Goal: Contribute content

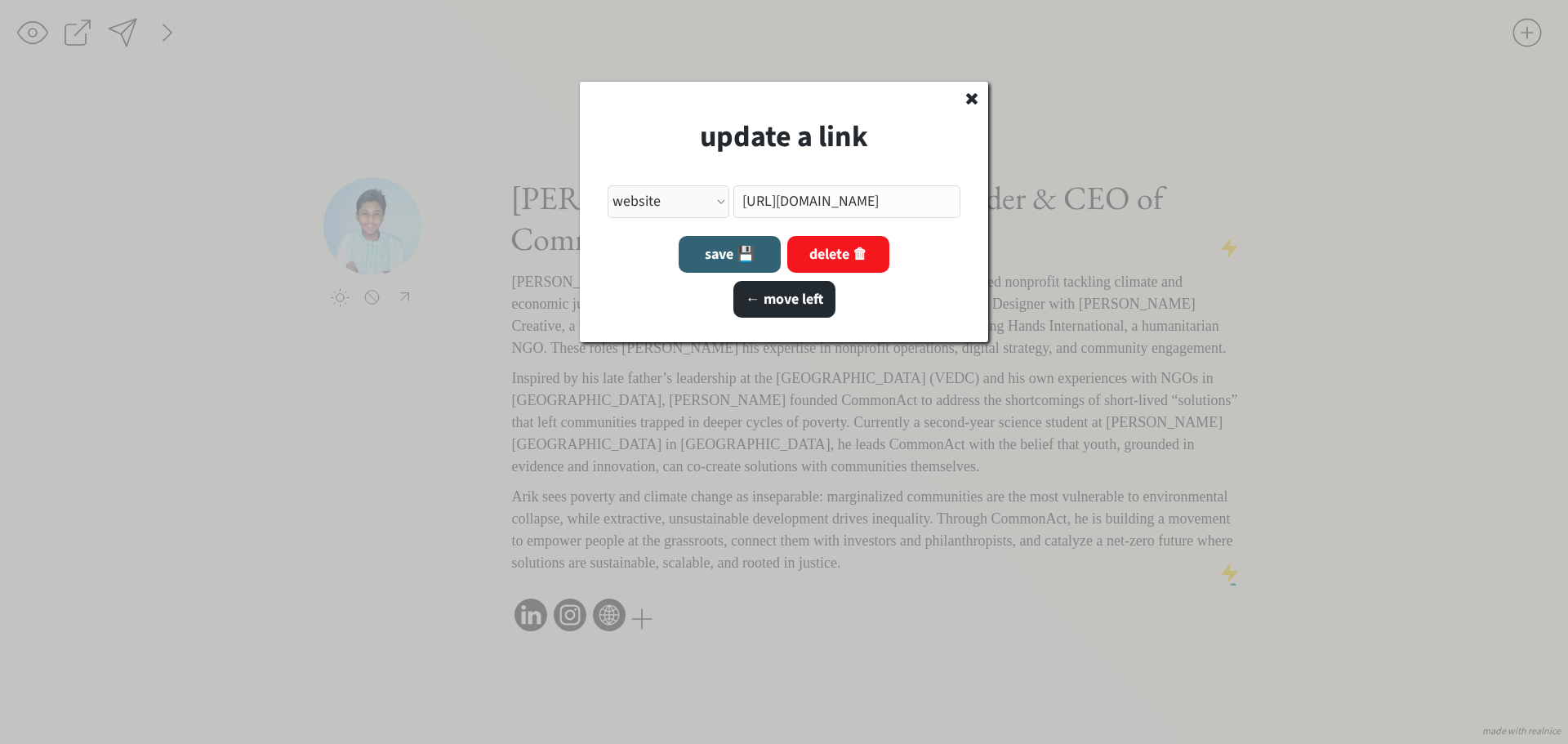
select select ""other_website""
click at [827, 203] on input "input" at bounding box center [846, 202] width 228 height 33
paste input "[URL][DOMAIN_NAME]"
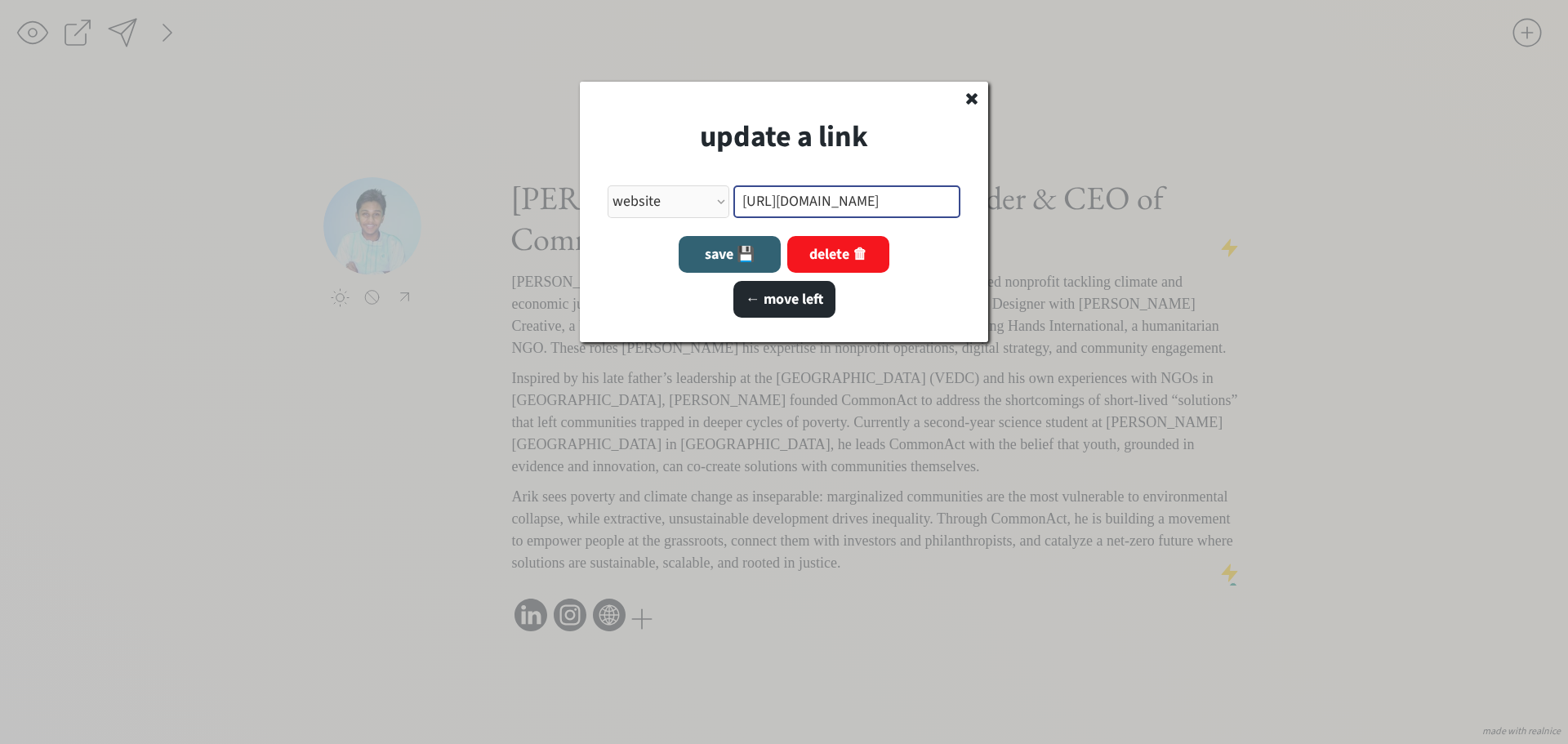
type input "[URL][DOMAIN_NAME]"
click at [721, 252] on button "save 💾" at bounding box center [730, 254] width 102 height 37
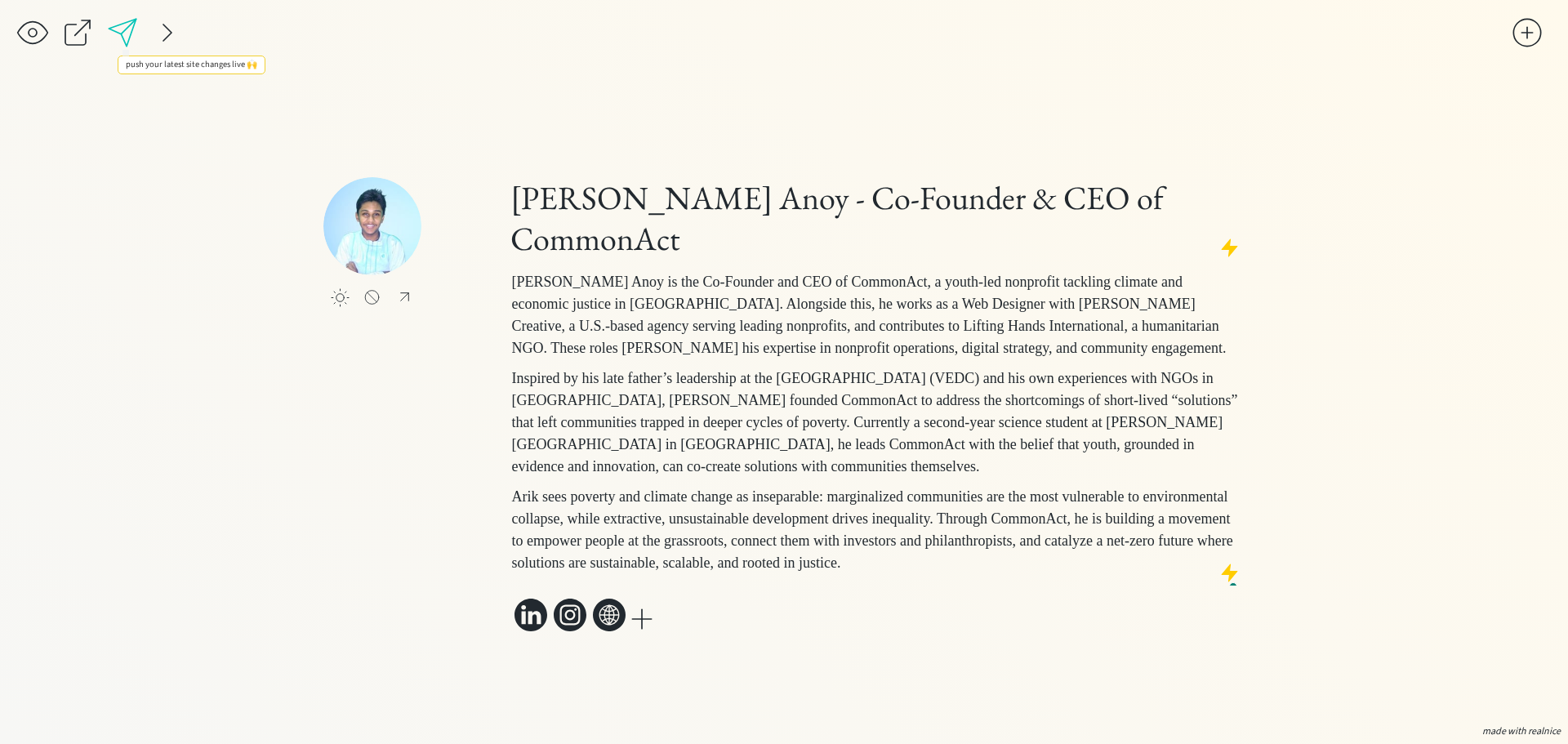
click at [119, 27] on div at bounding box center [122, 33] width 33 height 33
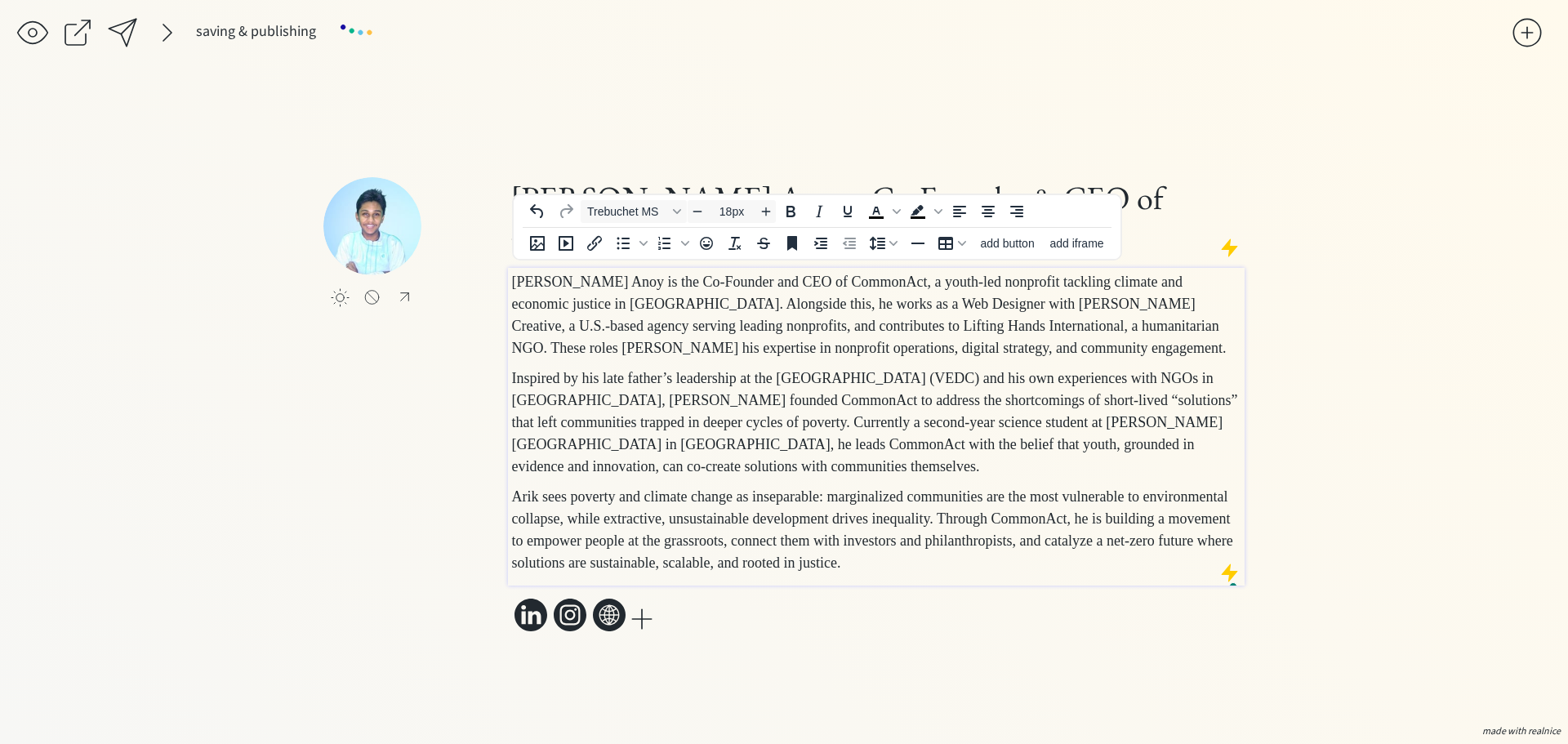
click at [717, 317] on span "[PERSON_NAME] Anoy is the Co-Founder and CEO of CommonAct, a youth-led nonprofi…" at bounding box center [869, 315] width 715 height 82
click at [1065, 274] on span "[PERSON_NAME] Anoy is the Co-Founder and CEO of CommonAct, a youth-led nonprofi…" at bounding box center [869, 315] width 715 height 82
click at [1070, 274] on span "[PERSON_NAME] Anoy is the Co-Founder and CEO of CommonAct, a youth-led nonprofi…" at bounding box center [869, 315] width 715 height 82
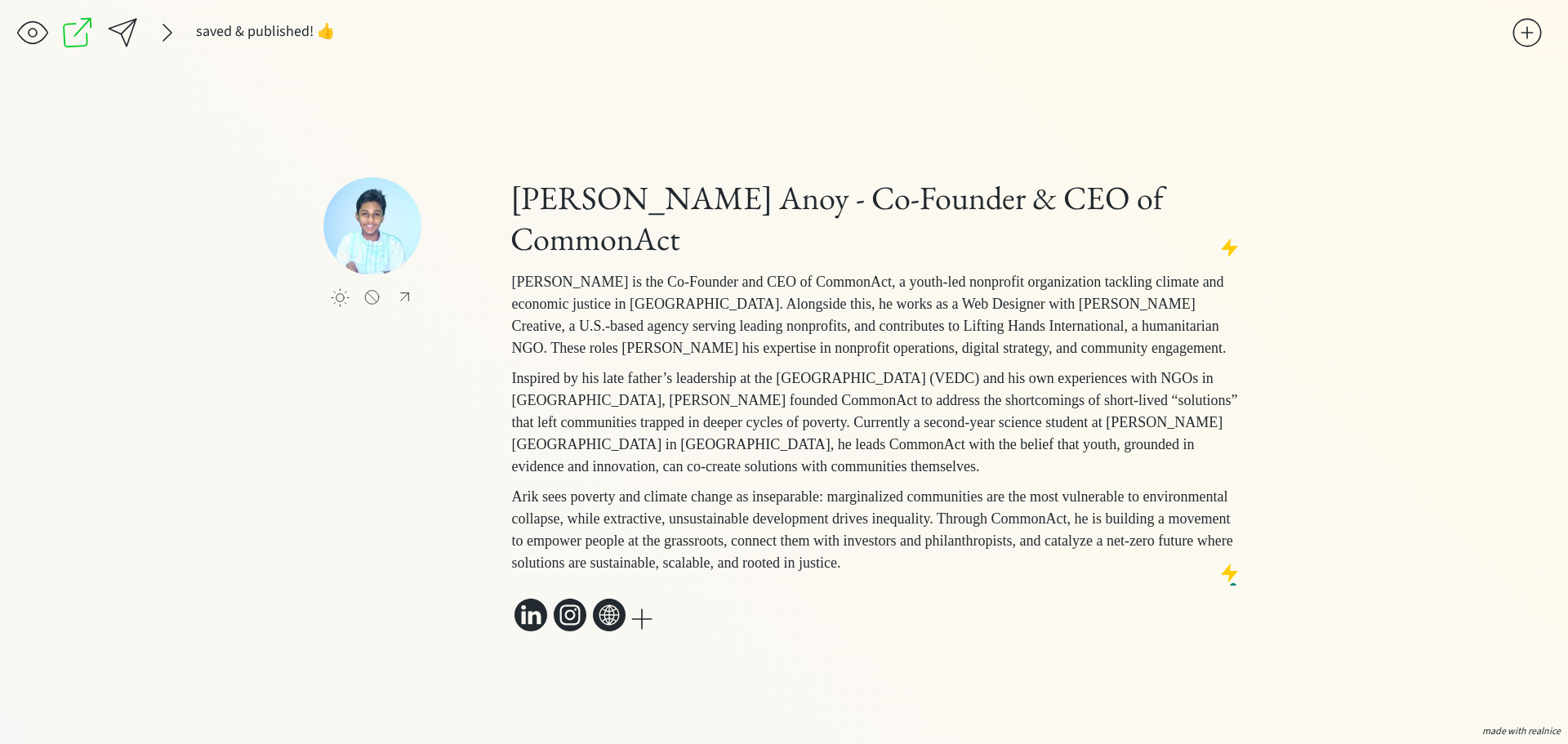
click at [202, 470] on div "saving & publishing saved & published! 👍 saving... click to upload a picture [P…" at bounding box center [784, 372] width 1568 height 744
click at [124, 45] on div at bounding box center [122, 33] width 36 height 36
click at [119, 34] on div at bounding box center [122, 33] width 33 height 33
click at [178, 32] on div at bounding box center [168, 33] width 33 height 33
click at [334, 53] on div "saving & publishing saved & published! 👍 saving..." at bounding box center [763, 37] width 1495 height 41
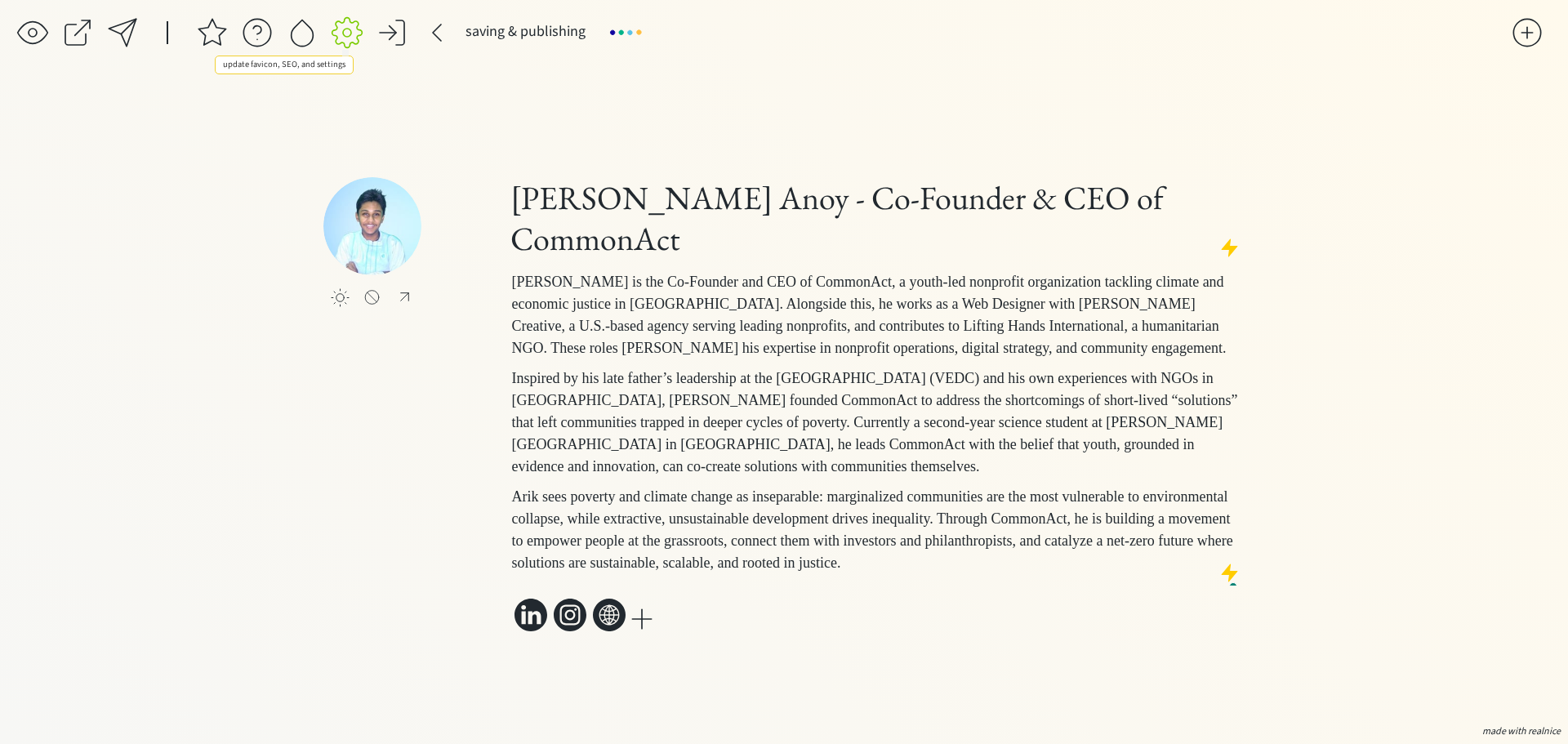
click at [349, 39] on div at bounding box center [347, 33] width 33 height 33
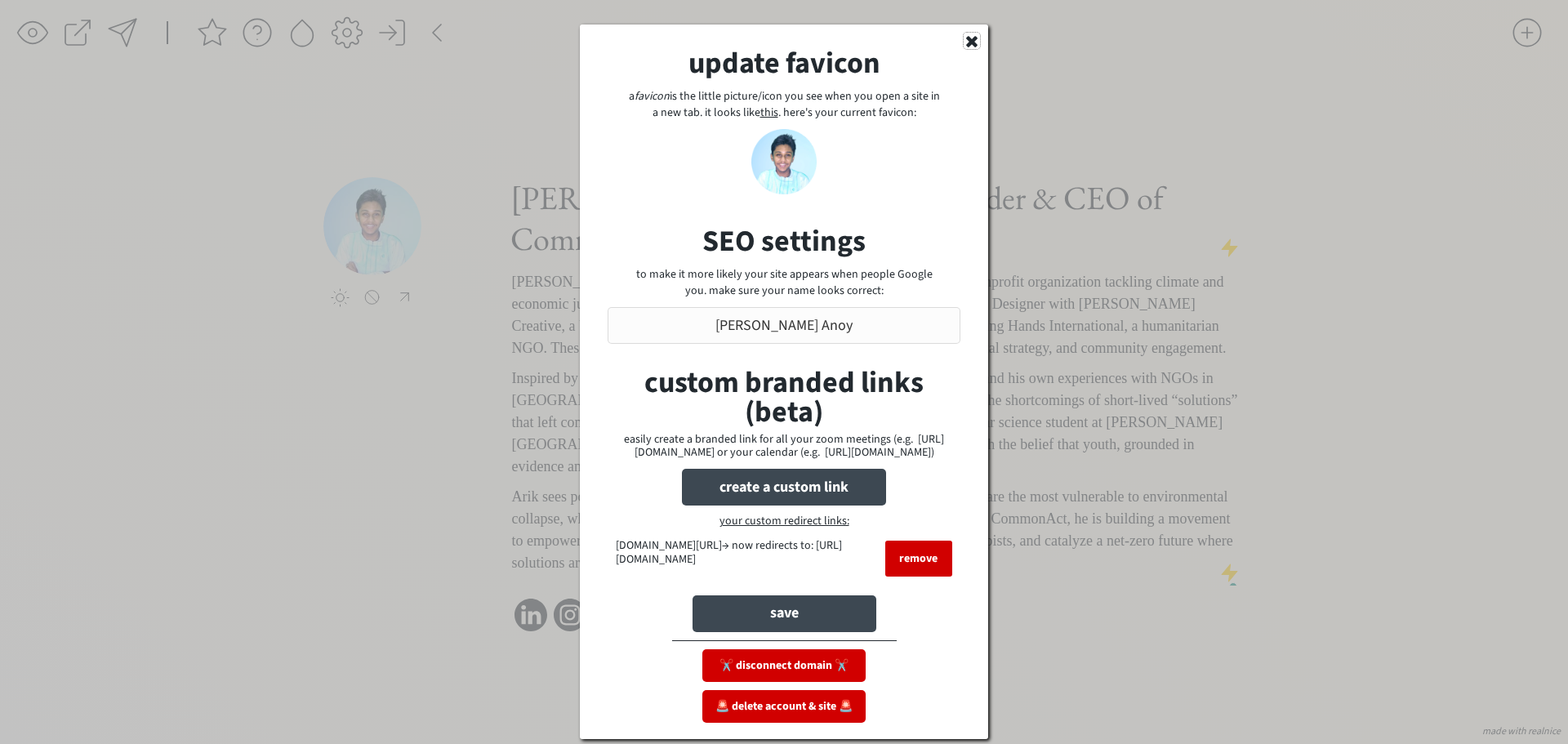
click at [980, 38] on icon at bounding box center [972, 41] width 16 height 16
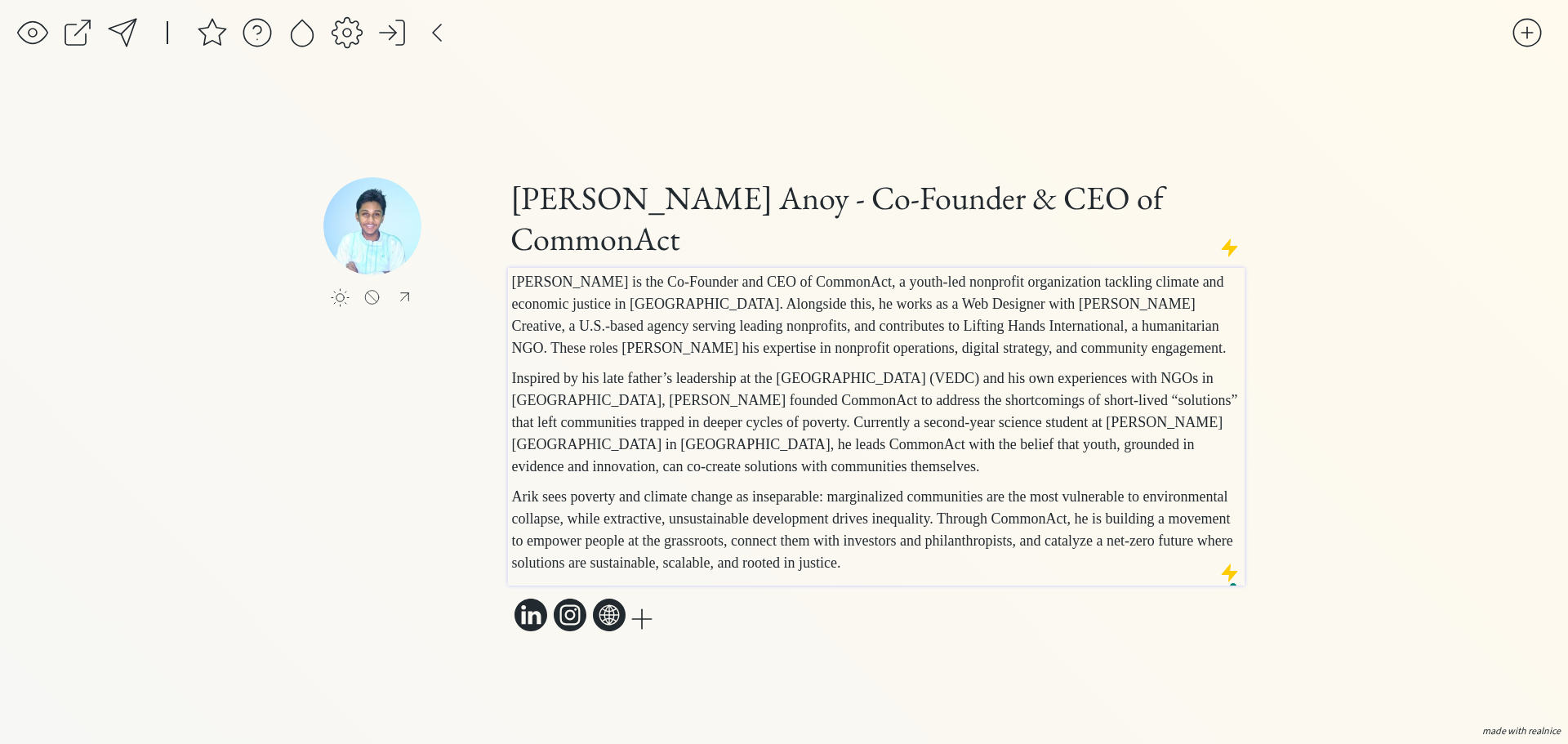
click at [983, 310] on span "[PERSON_NAME] is the Co-Founder and CEO of CommonAct, a youth-led nonprofit org…" at bounding box center [869, 315] width 715 height 82
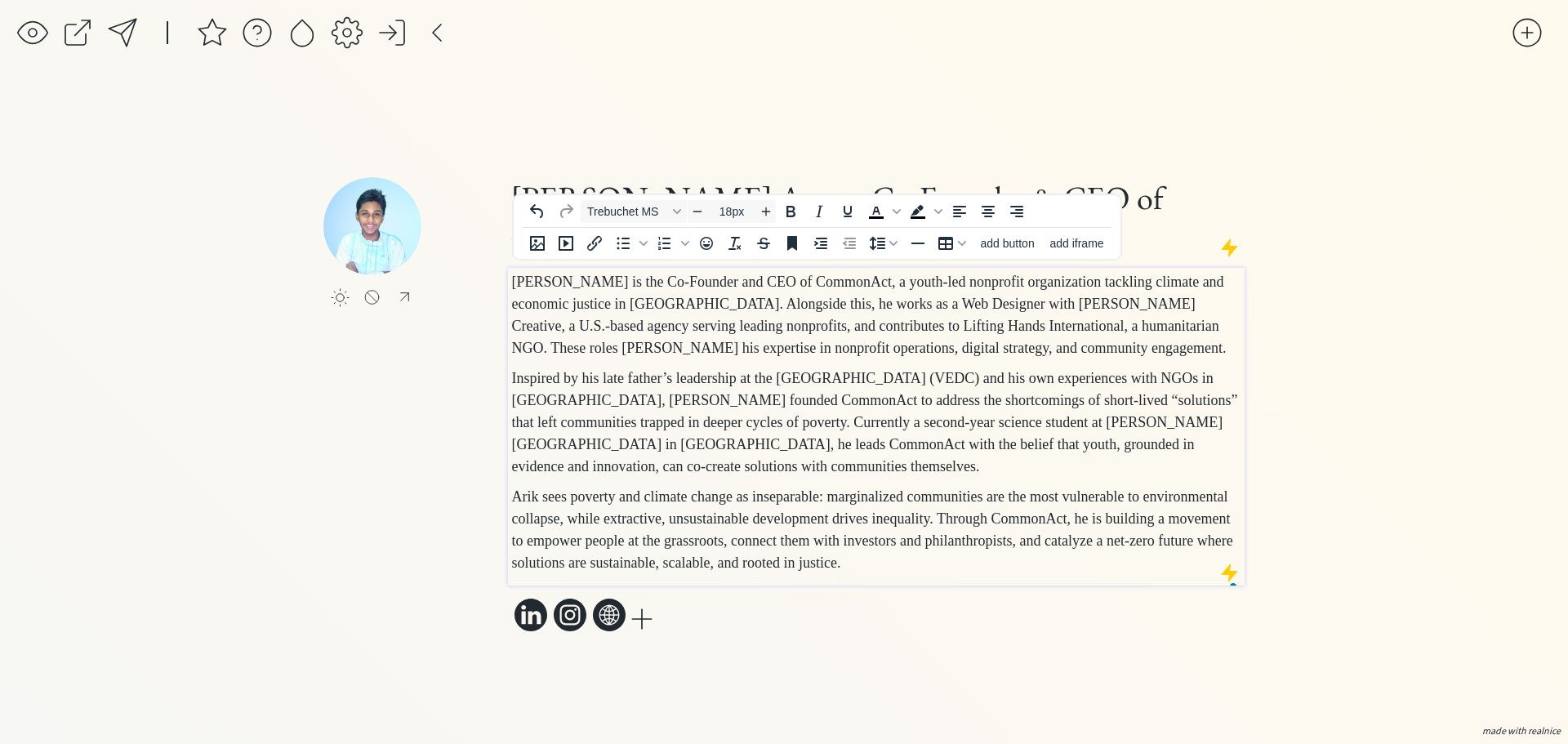
click at [801, 573] on p "Arik sees poverty and climate change as inseparable: marginalized communities a…" at bounding box center [876, 529] width 729 height 88
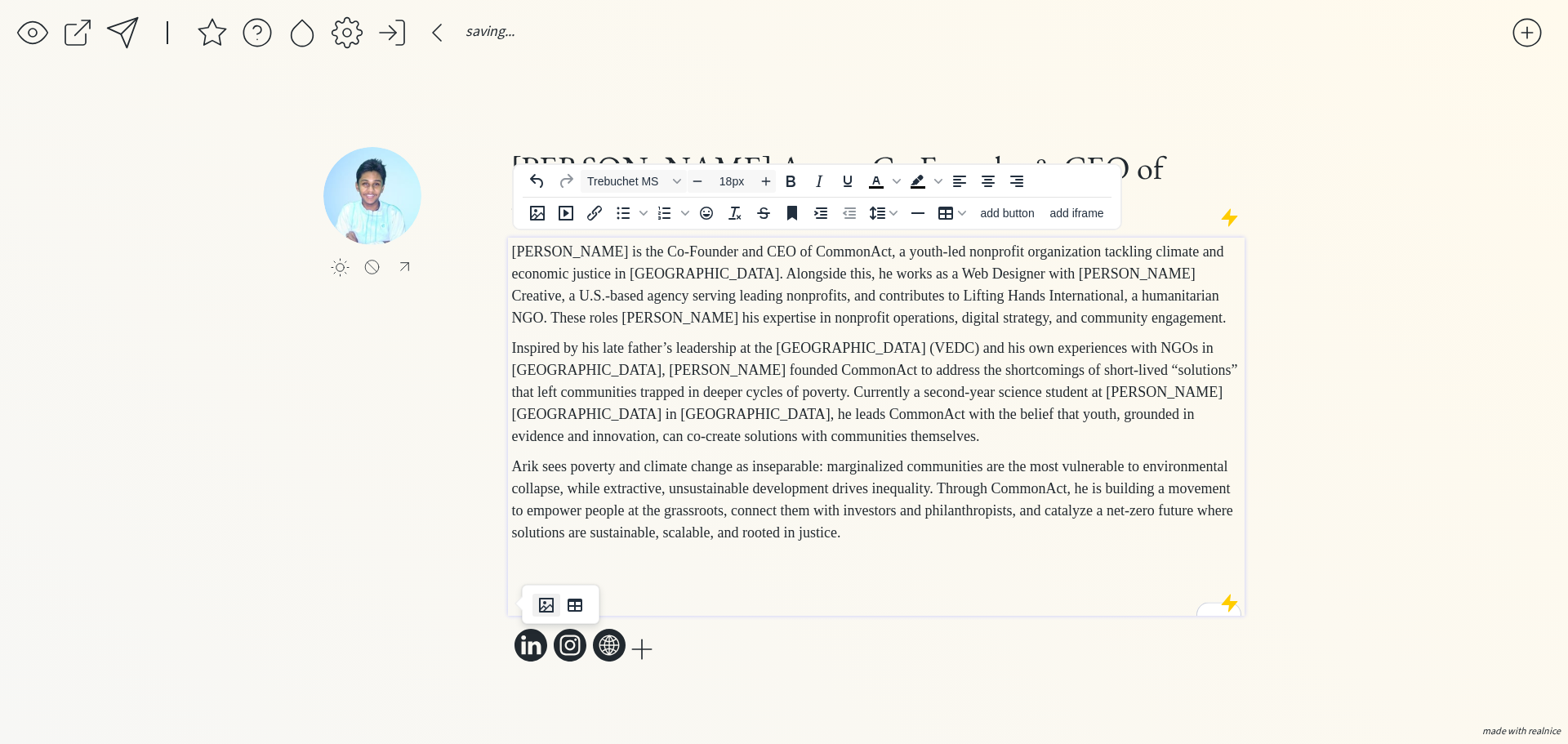
click at [547, 611] on icon "Insert image" at bounding box center [546, 605] width 20 height 20
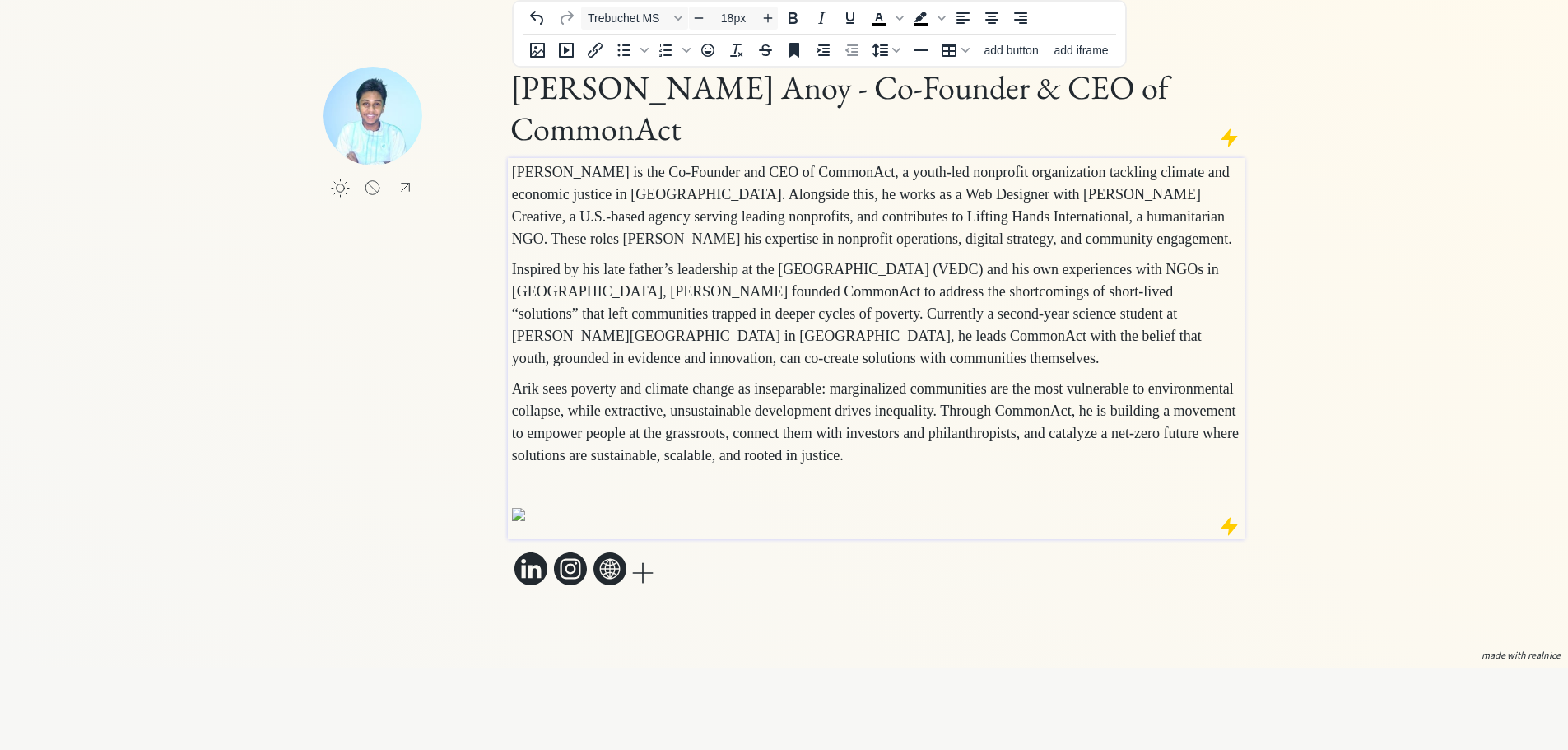
scroll to position [227, 0]
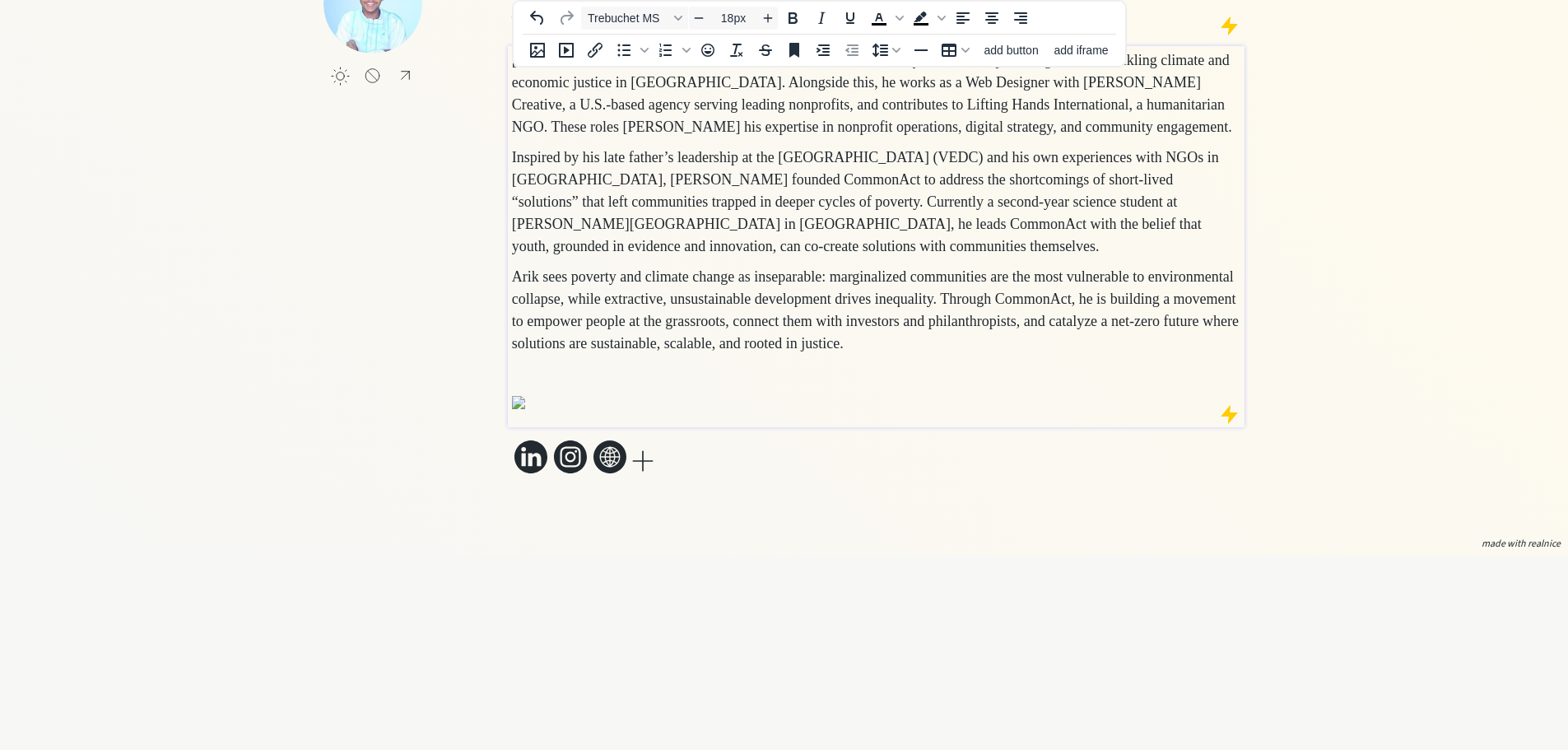
click at [580, 363] on p "To enrich screen reader interactions, please activate Accessibility in Grammarl…" at bounding box center [876, 374] width 729 height 22
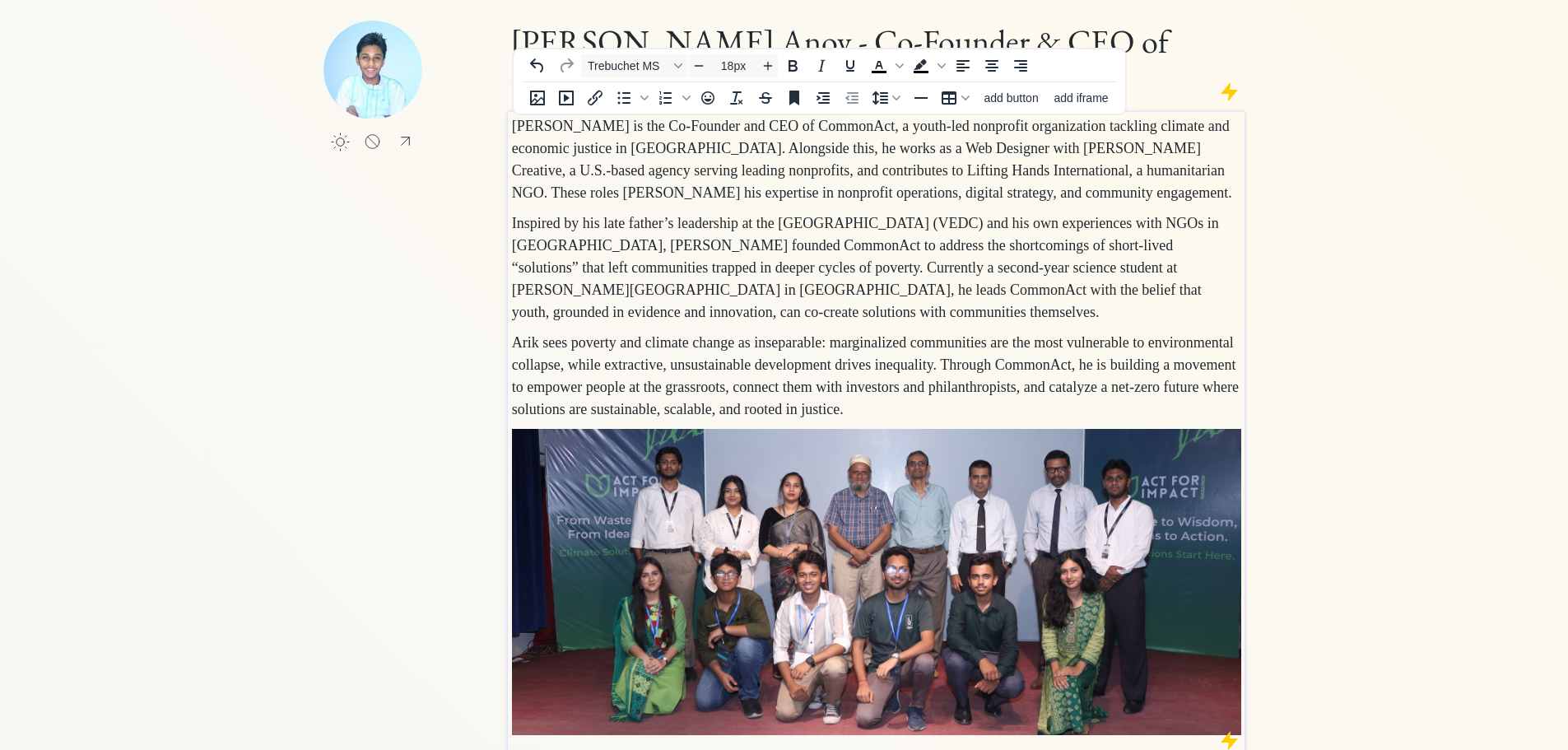
scroll to position [32, 0]
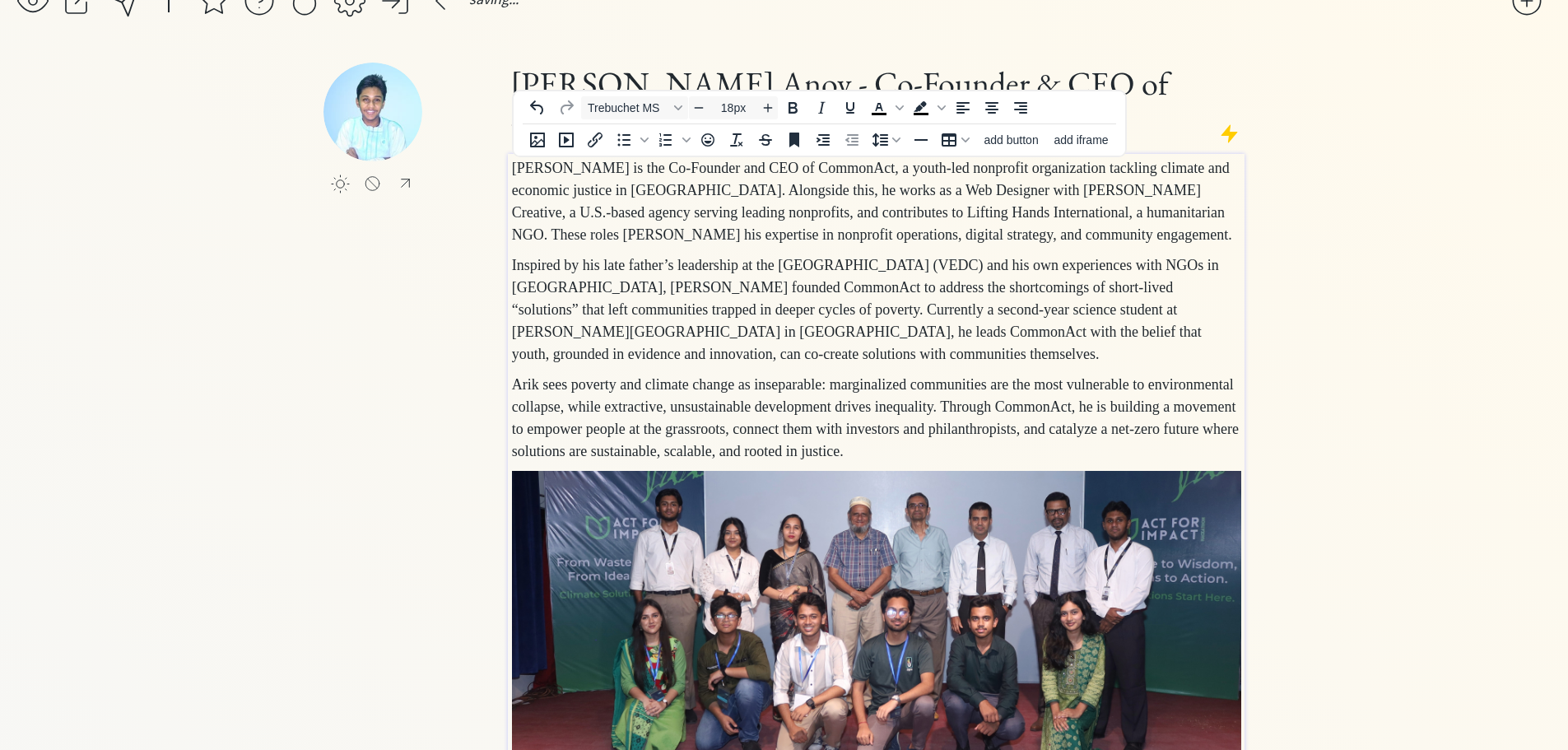
click at [696, 596] on img "To enrich screen reader interactions, please activate Accessibility in Grammarl…" at bounding box center [876, 624] width 729 height 307
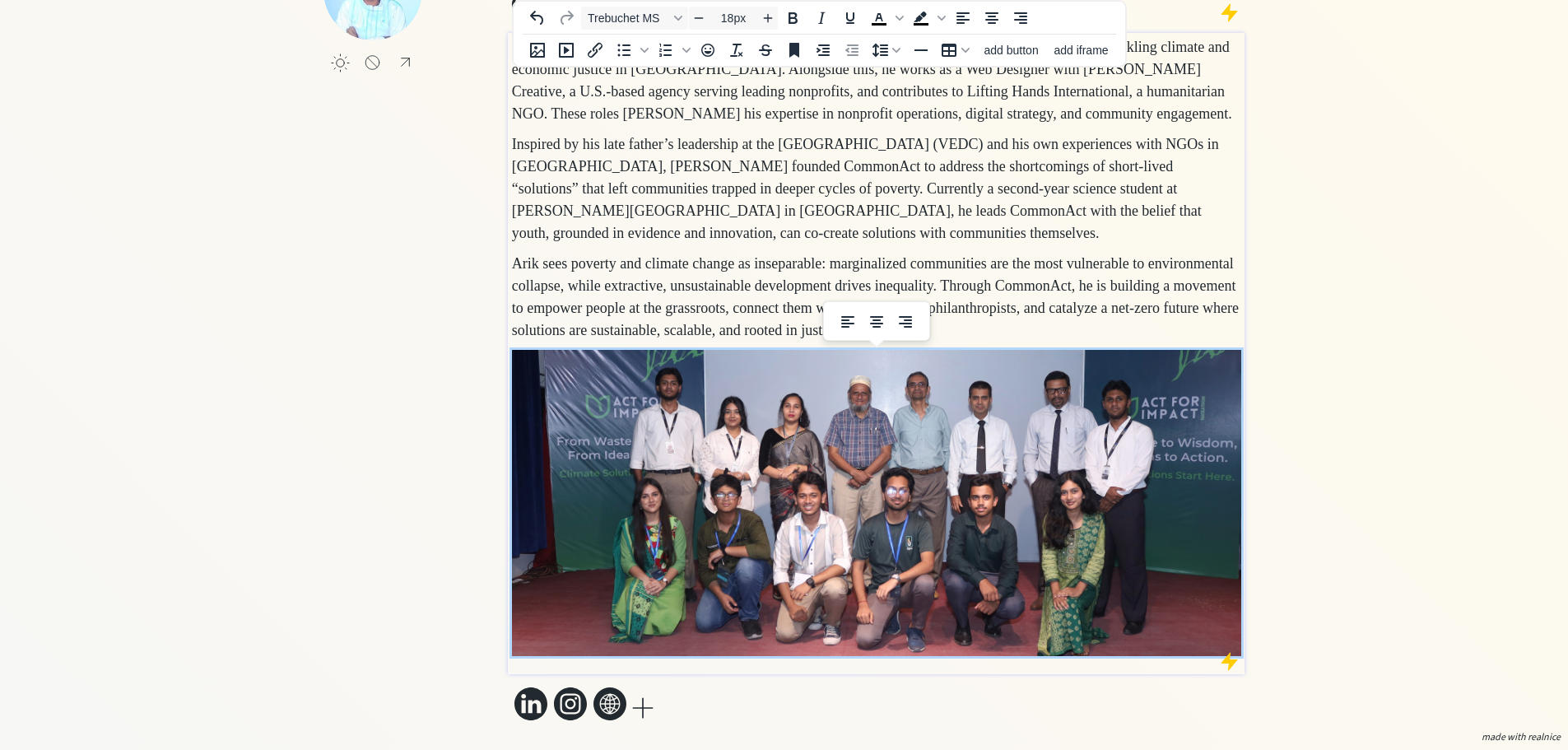
click at [338, 536] on div "click to upload a picture [PERSON_NAME] Anoy - Co-Founder & CEO of CommonAct [P…" at bounding box center [784, 333] width 921 height 784
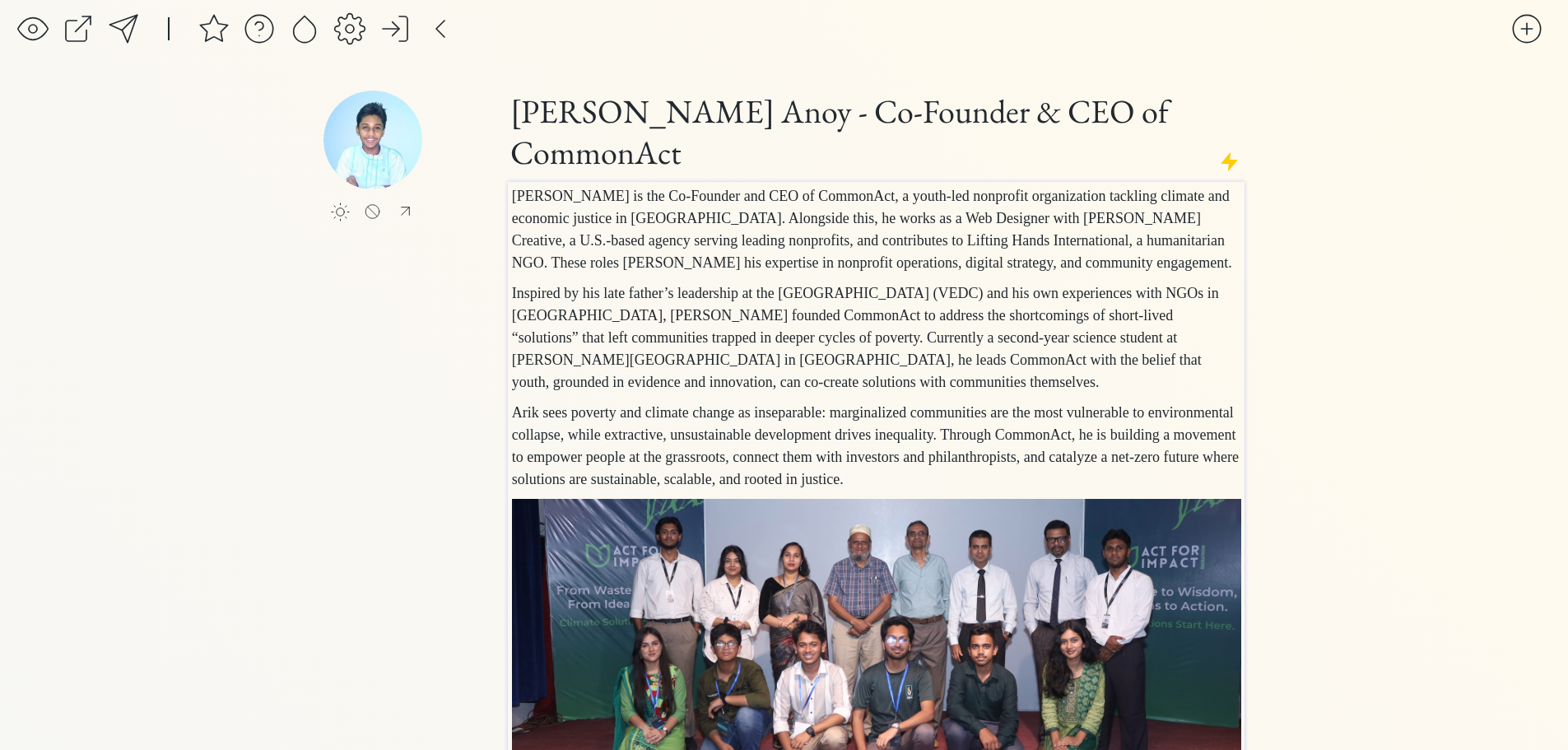
scroll to position [0, 0]
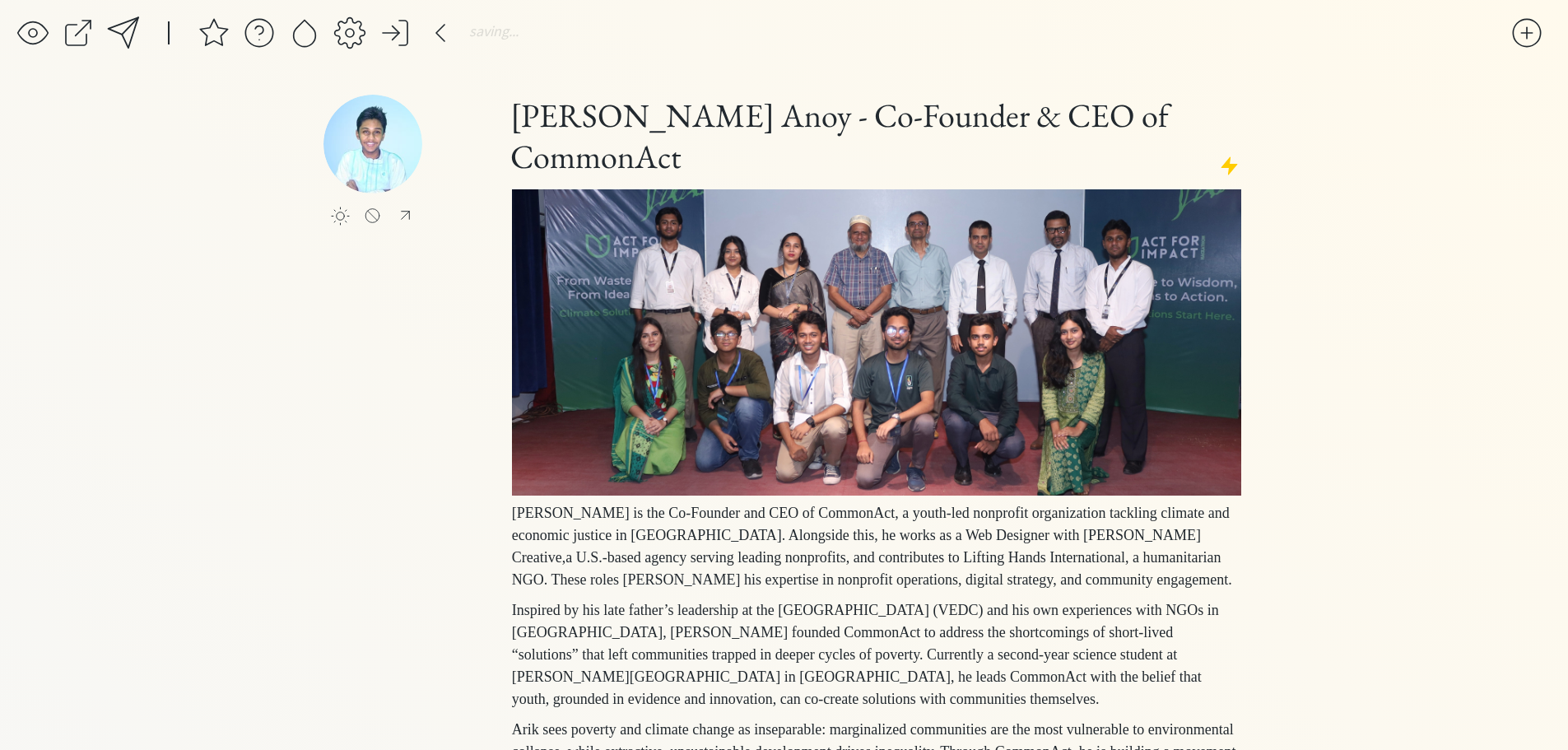
click at [311, 390] on div "saving & publishing saved & published! 👍 saving... click to upload a picture [P…" at bounding box center [784, 448] width 1568 height 895
click at [837, 412] on img "To enrich screen reader interactions, please activate Accessibility in Grammarl…" at bounding box center [876, 343] width 729 height 307
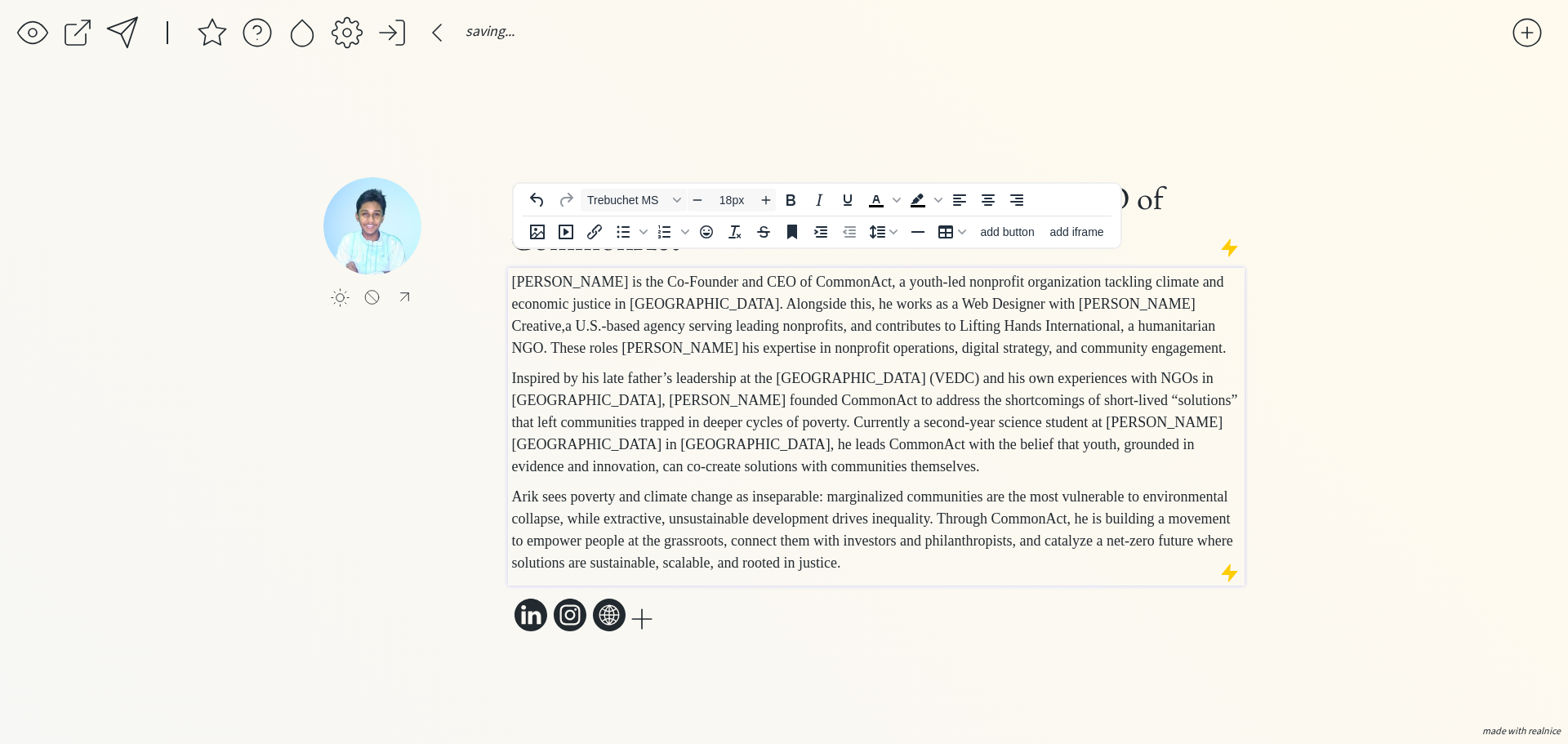
click at [635, 575] on p "Arik sees poverty and climate change as inseparable: marginalized communities a…" at bounding box center [876, 529] width 729 height 88
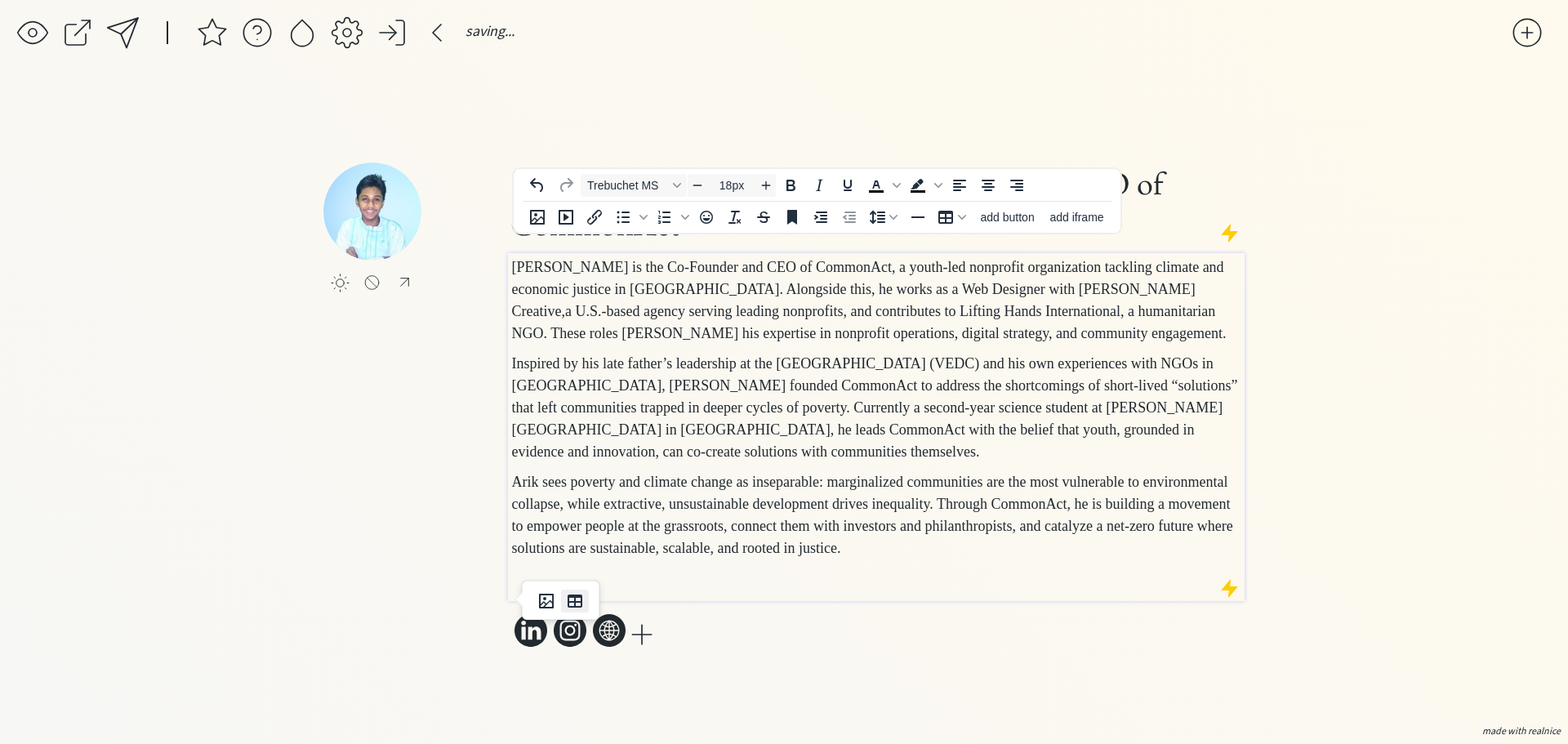
click at [577, 608] on icon "Insert table" at bounding box center [575, 601] width 15 height 13
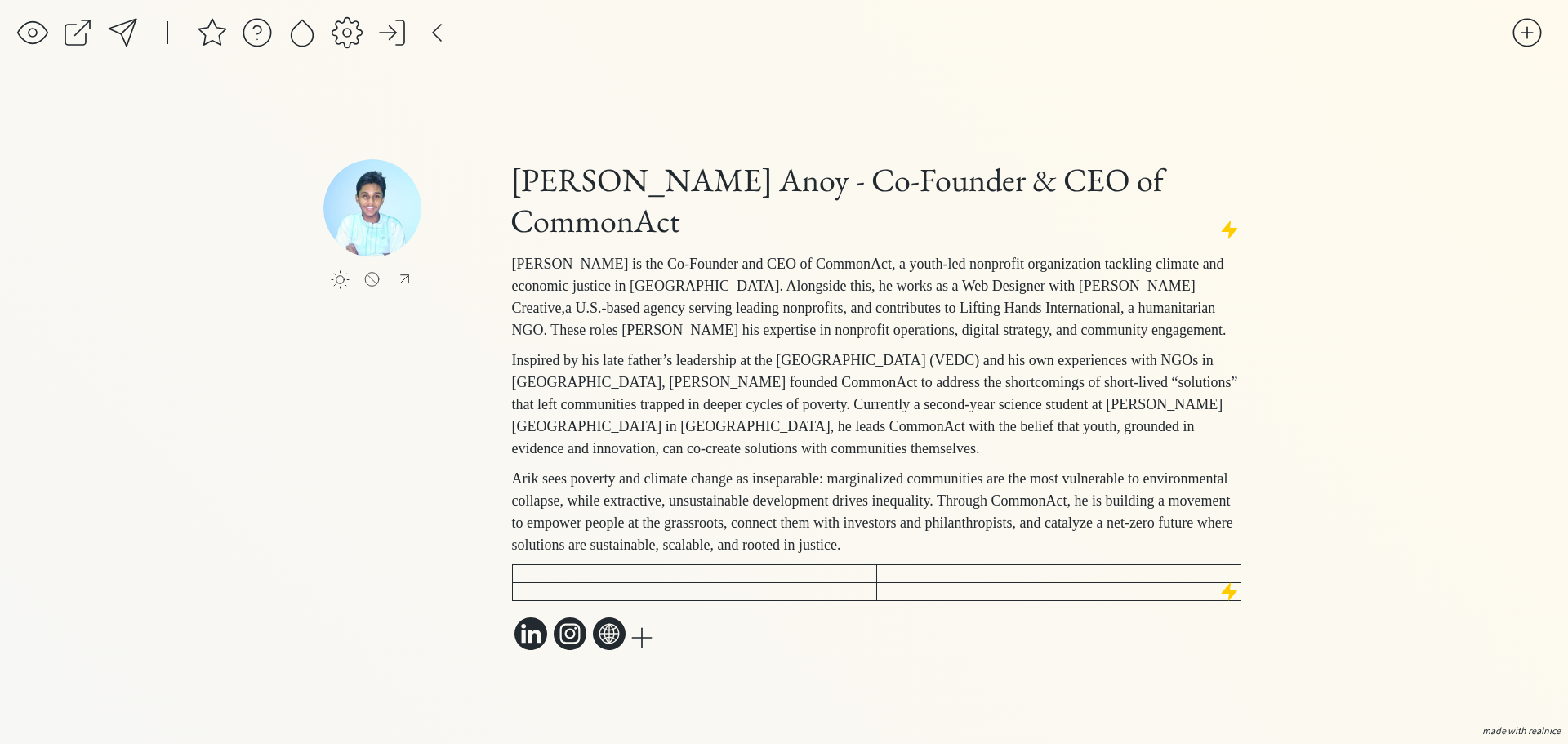
click at [1022, 682] on div "click to upload a picture [PERSON_NAME] Anoy - Co-Founder & CEO of CommonAct [P…" at bounding box center [784, 406] width 921 height 626
click at [847, 583] on td "To enrich screen reader interactions, please activate Accessibility in Grammarl…" at bounding box center [694, 574] width 364 height 18
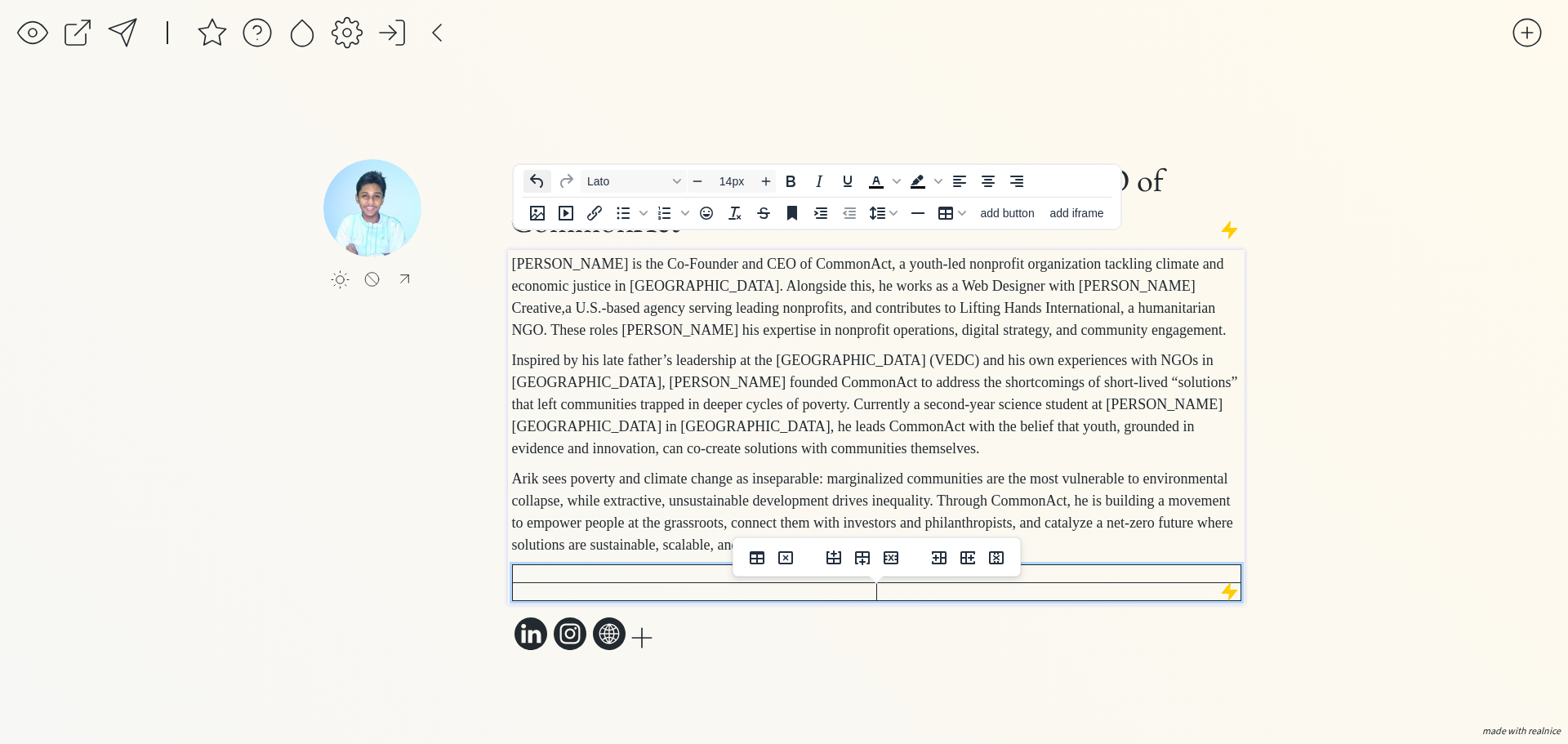
click at [533, 177] on icon "Undo" at bounding box center [537, 181] width 13 height 14
click at [533, 177] on icon "Undo" at bounding box center [537, 182] width 13 height 14
type input "18px"
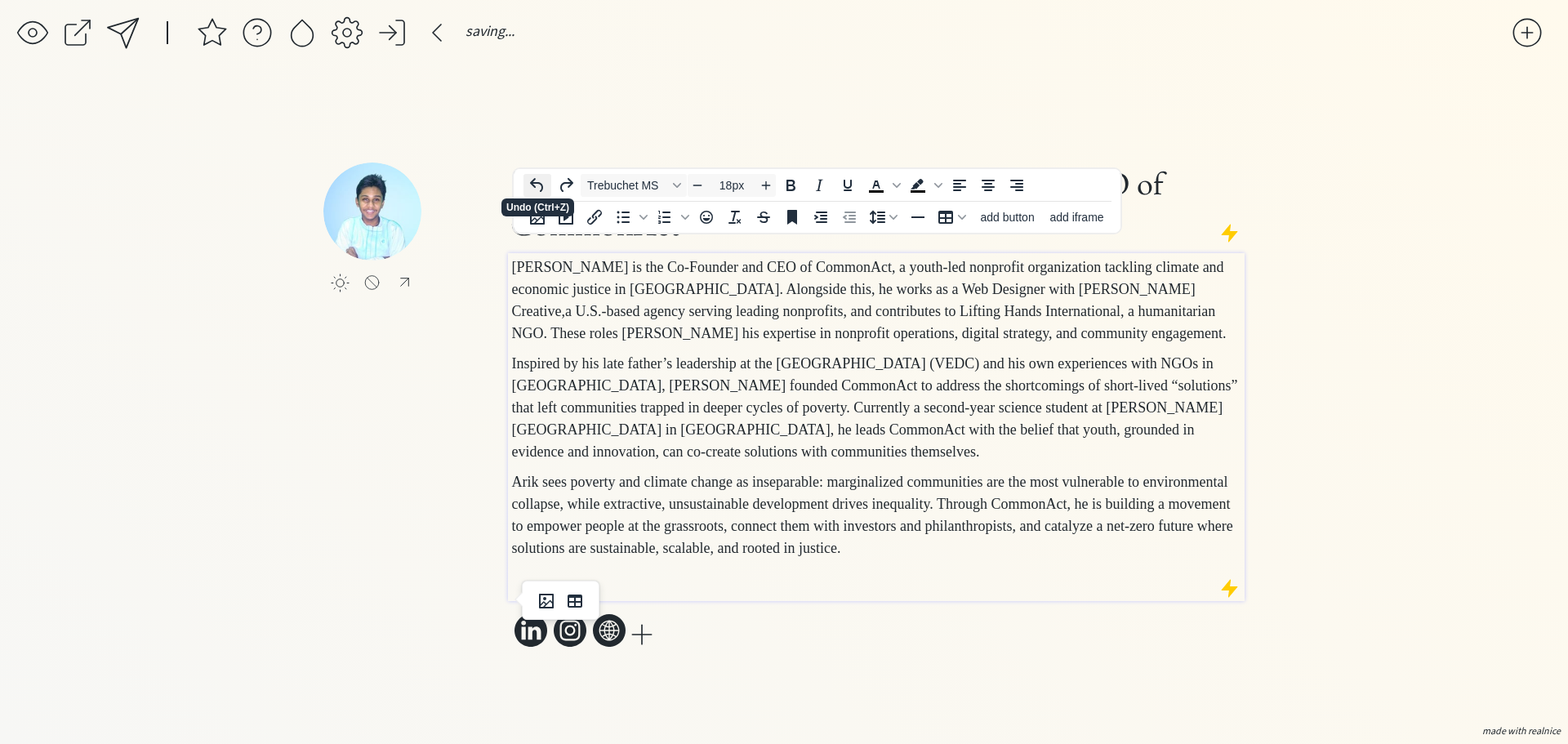
click at [533, 177] on icon "Undo" at bounding box center [537, 186] width 20 height 20
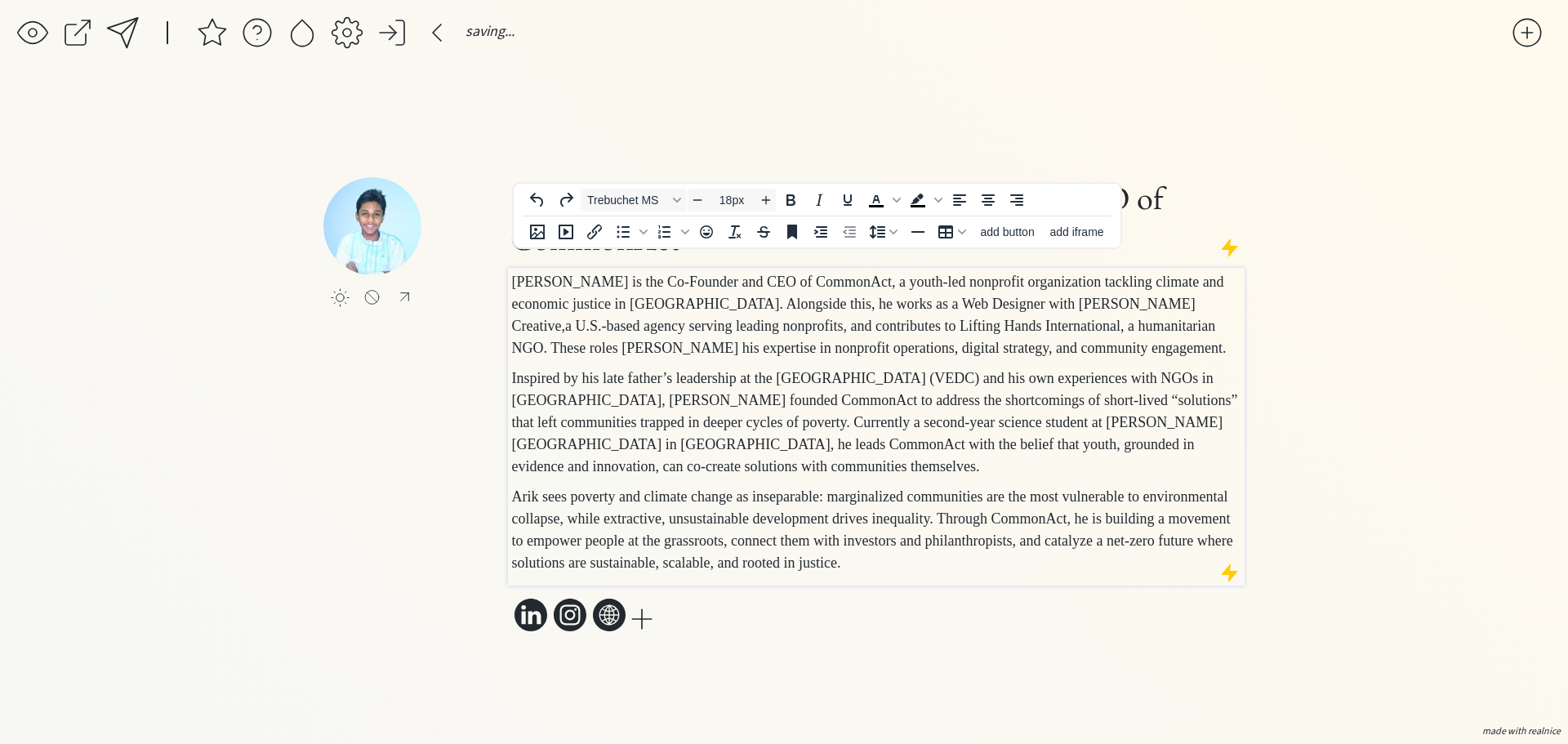
click at [993, 636] on div "[PERSON_NAME] Anoy - Co-Founder & CEO of CommonAct [PERSON_NAME] Anoy is the Co…" at bounding box center [876, 407] width 736 height 460
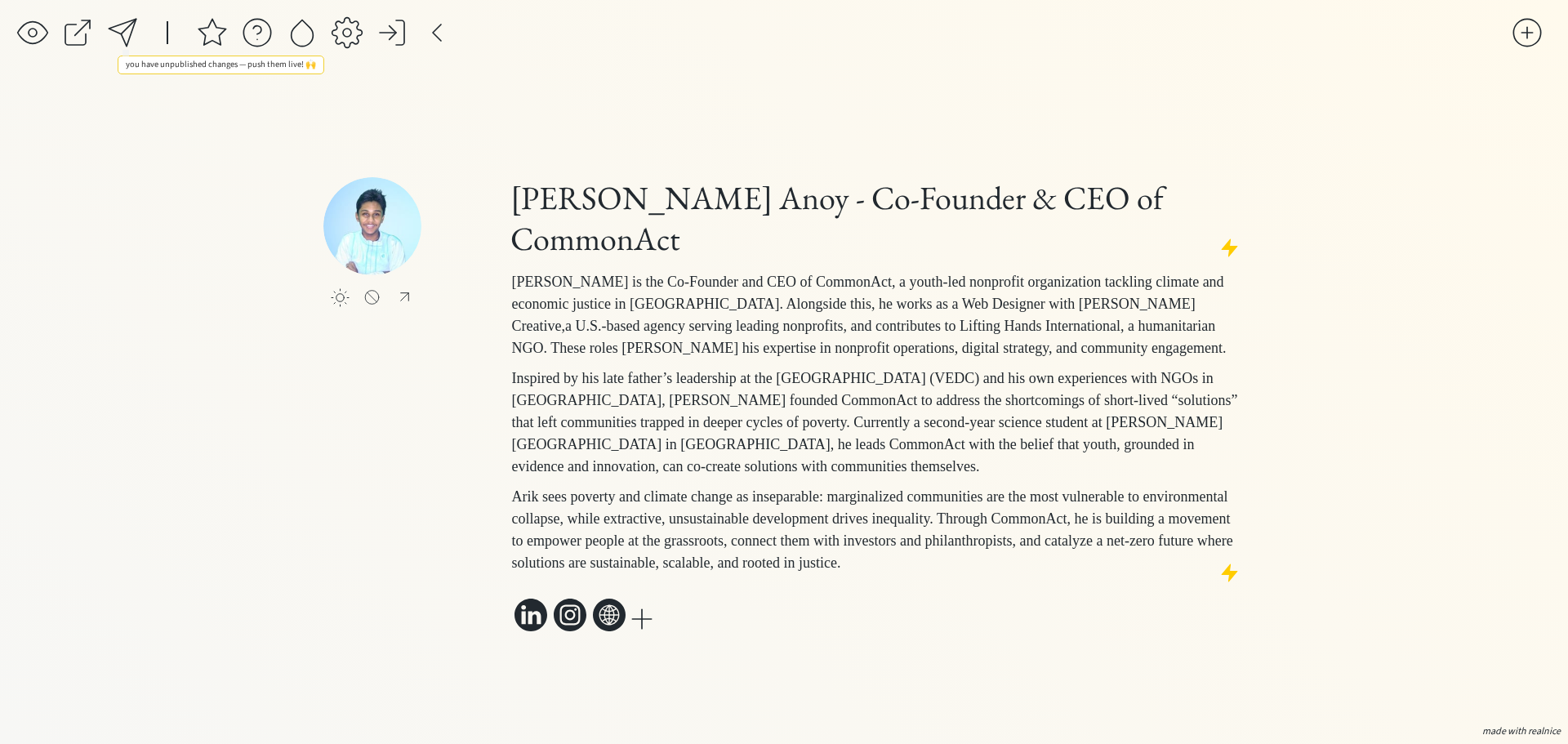
click at [118, 37] on div at bounding box center [122, 33] width 33 height 33
